Goal: Information Seeking & Learning: Learn about a topic

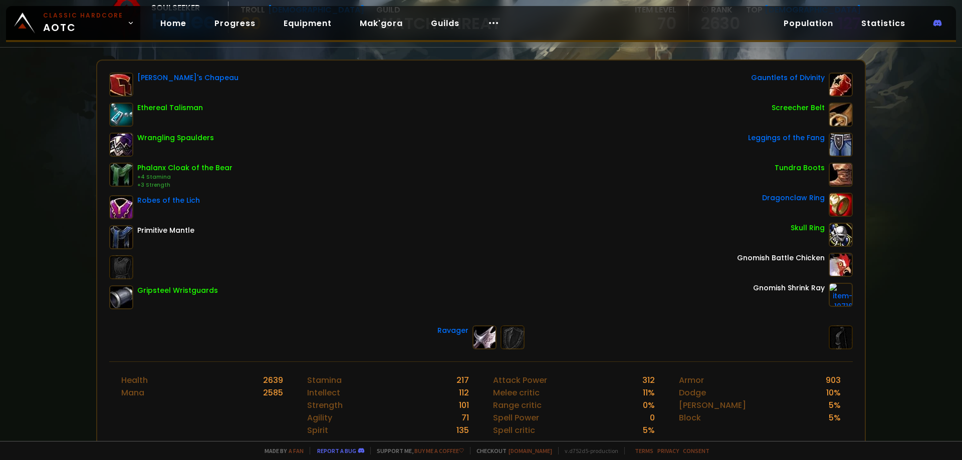
scroll to position [150, 0]
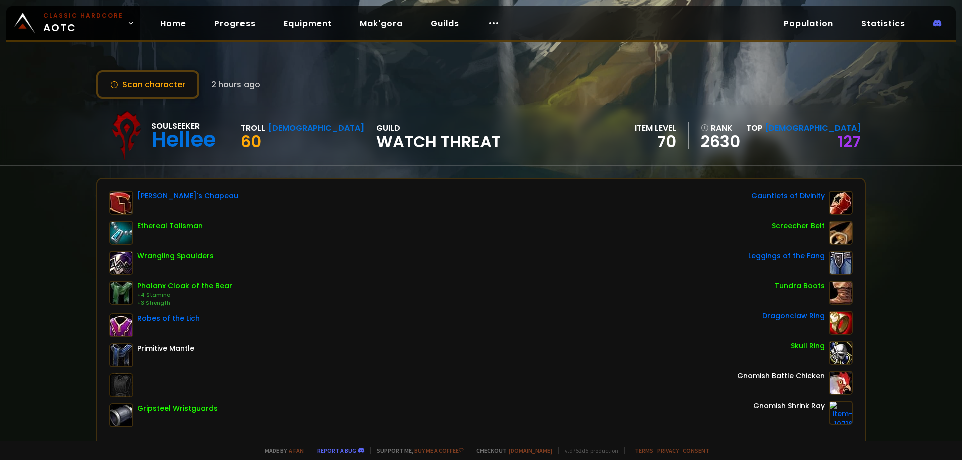
click at [908, 209] on div "Scan character 2 hours ago Soulseeker Hellee Troll Shaman 60 guild Watch Threat…" at bounding box center [481, 220] width 962 height 441
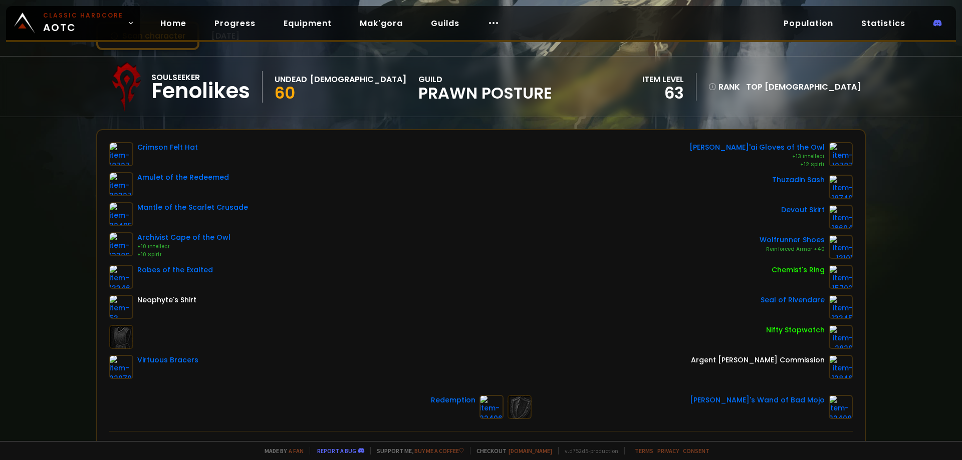
scroll to position [50, 0]
